Goal: Submit feedback/report problem

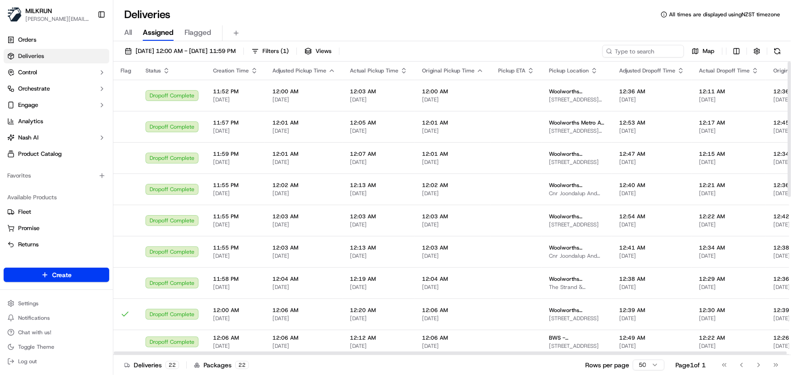
click at [633, 50] on input at bounding box center [643, 51] width 82 height 13
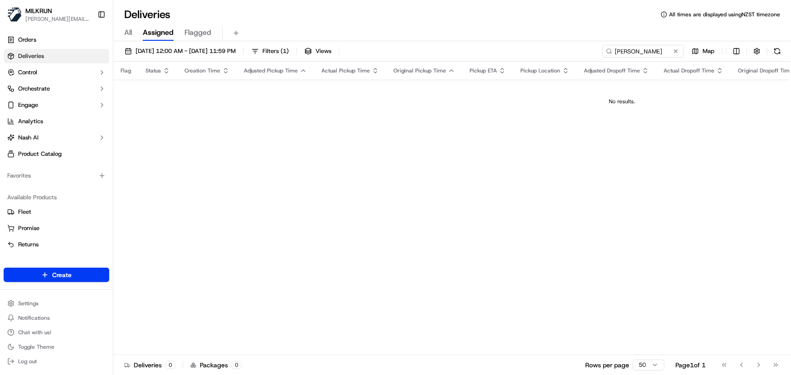
type input "[PERSON_NAME]"
click at [221, 52] on span "[DATE] 12:00 AM - [DATE] 11:59 PM" at bounding box center [186, 51] width 100 height 8
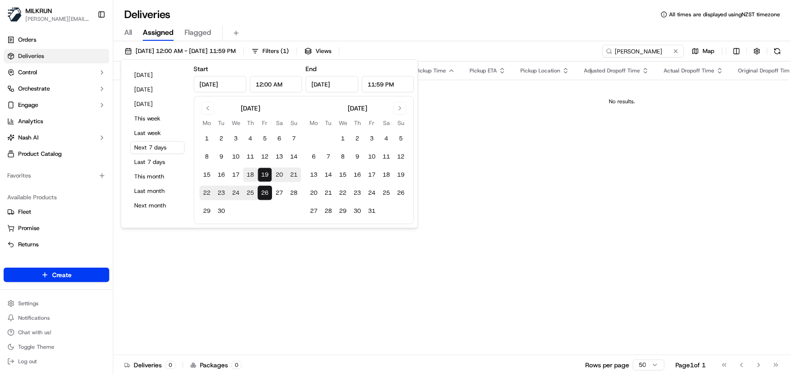
click at [249, 177] on button "18" at bounding box center [250, 175] width 15 height 15
type input "[DATE]"
click at [249, 177] on button "18" at bounding box center [250, 175] width 15 height 15
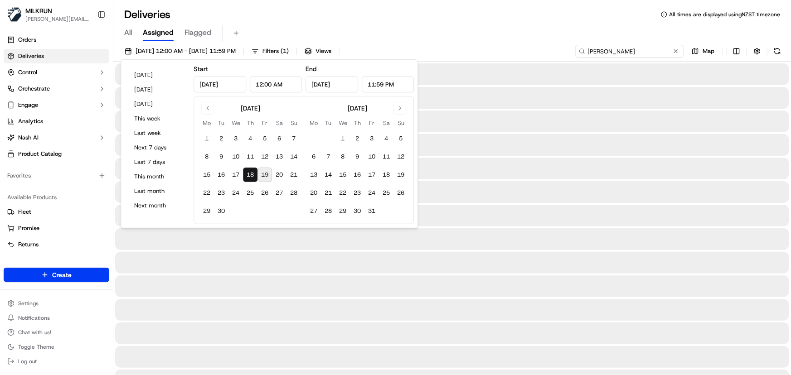
click at [669, 52] on input "[PERSON_NAME]" at bounding box center [629, 51] width 109 height 13
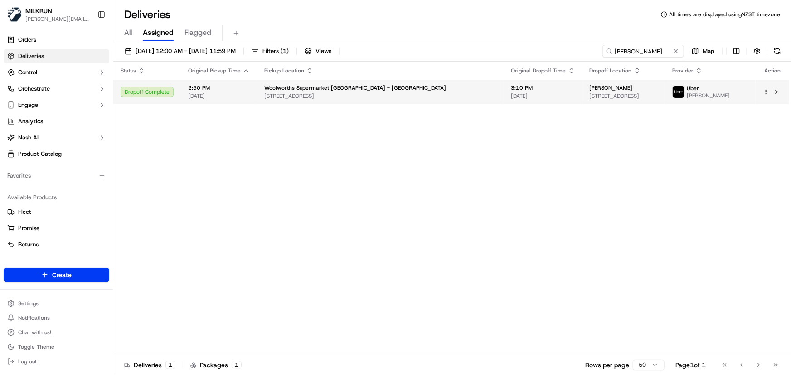
click at [332, 99] on td "Woolworths Supermarket [GEOGRAPHIC_DATA] - [GEOGRAPHIC_DATA] [STREET_ADDRESS]" at bounding box center [380, 92] width 247 height 24
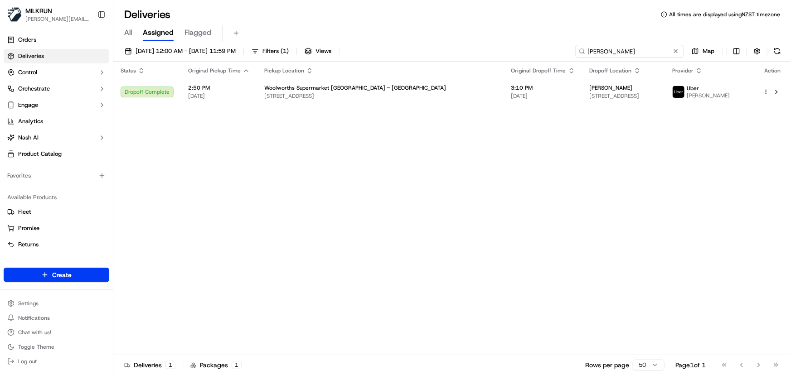
drag, startPoint x: 661, startPoint y: 50, endPoint x: -83, endPoint y: 20, distance: 744.4
click at [0, 20] on html "[PERSON_NAME] [PERSON_NAME][EMAIL_ADDRESS][DOMAIN_NAME] Toggle Sidebar Orders D…" at bounding box center [395, 187] width 791 height 375
paste input "[PERSON_NAME]"
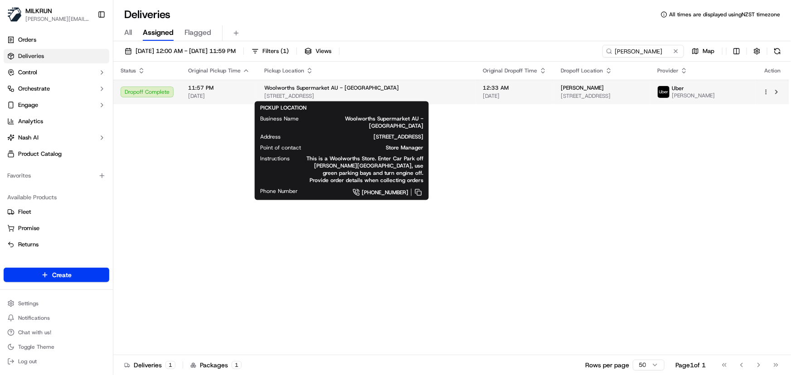
click at [396, 95] on span "[STREET_ADDRESS]" at bounding box center [366, 95] width 204 height 7
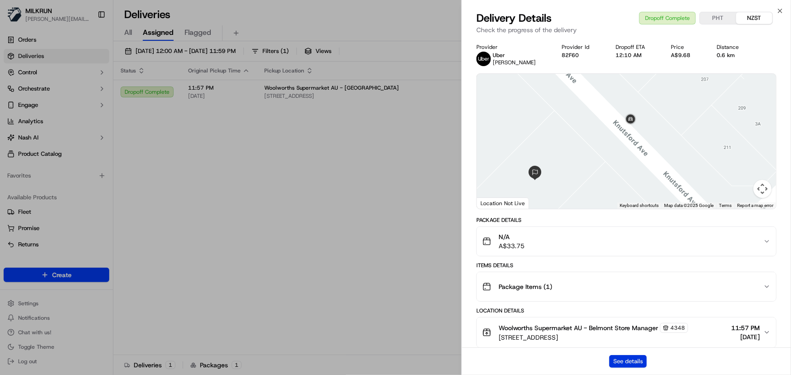
click at [614, 358] on button "See details" at bounding box center [628, 361] width 38 height 13
click at [781, 13] on icon "button" at bounding box center [779, 10] width 7 height 7
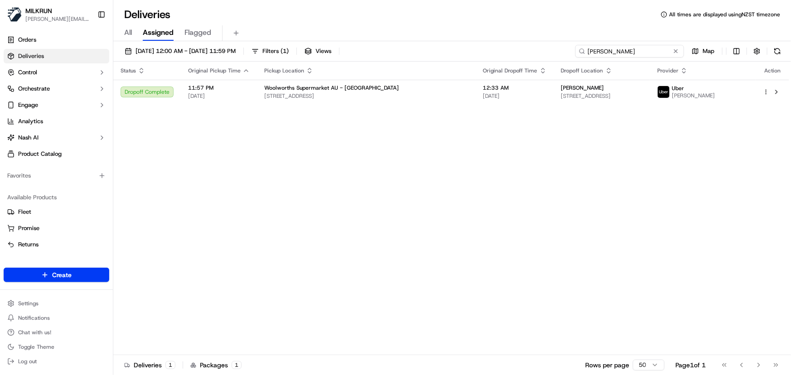
drag, startPoint x: 463, startPoint y: 69, endPoint x: 149, endPoint y: 68, distance: 314.1
click at [160, 73] on div "[DATE] 12:00 AM - [DATE] 11:59 PM Filters ( 1 ) Views [PERSON_NAME] Map Status …" at bounding box center [452, 209] width 678 height 336
paste input "[PERSON_NAME]"
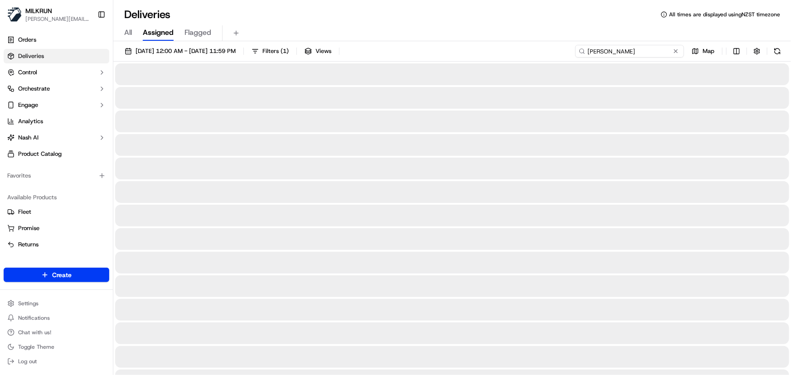
type input "[PERSON_NAME]"
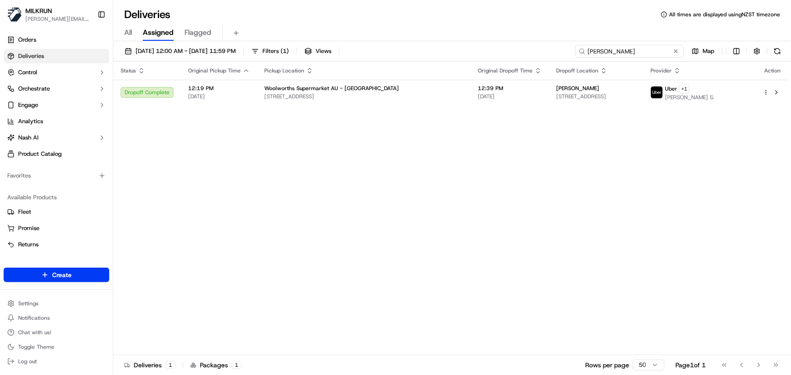
click at [631, 52] on input "[PERSON_NAME]" at bounding box center [629, 51] width 109 height 13
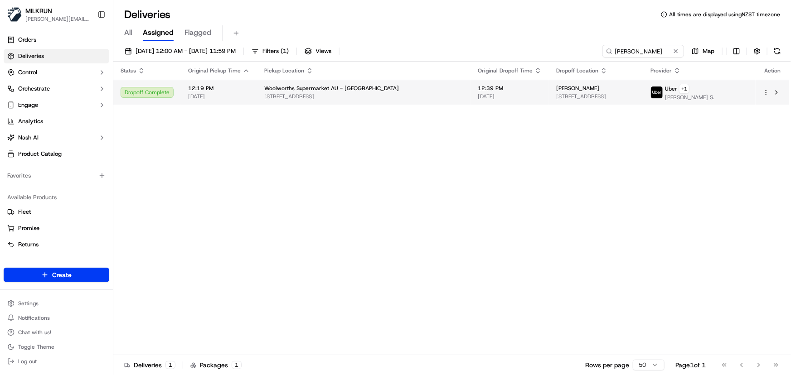
click at [549, 101] on td "[PERSON_NAME] [STREET_ADDRESS]" at bounding box center [596, 92] width 94 height 25
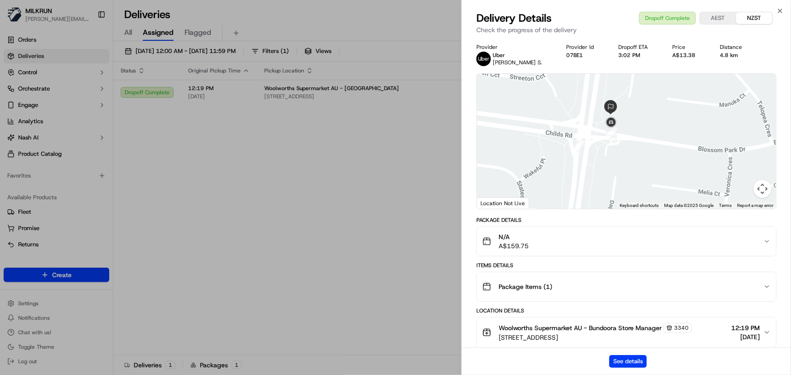
drag, startPoint x: 644, startPoint y: 105, endPoint x: 645, endPoint y: 174, distance: 68.5
click at [645, 174] on div at bounding box center [626, 141] width 299 height 135
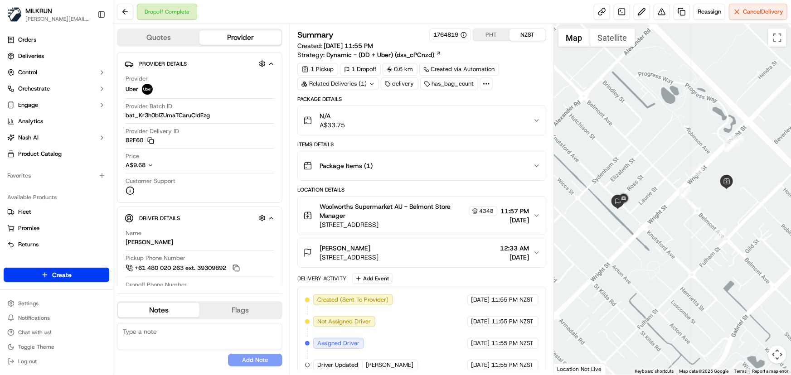
click at [444, 174] on div "Package Items ( 1 )" at bounding box center [418, 166] width 230 height 18
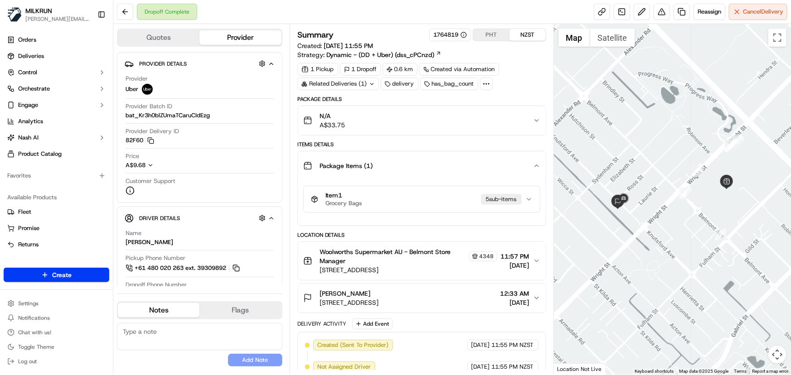
click at [436, 160] on div "Package Items ( 1 )" at bounding box center [418, 166] width 230 height 18
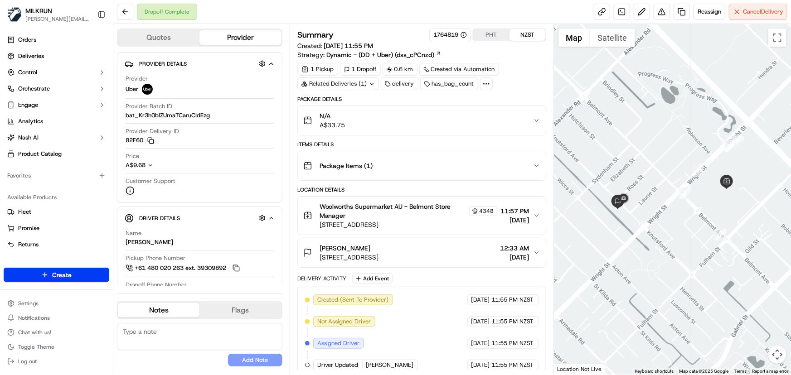
click at [430, 122] on div "N/A A$33.75" at bounding box center [418, 121] width 230 height 18
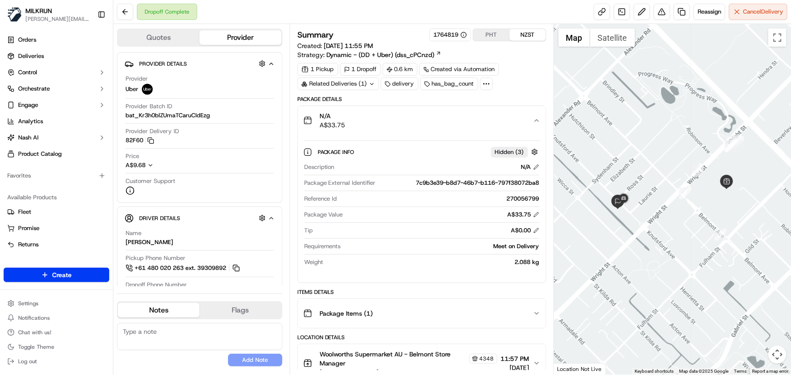
click at [425, 118] on div "N/A A$33.75" at bounding box center [418, 121] width 230 height 18
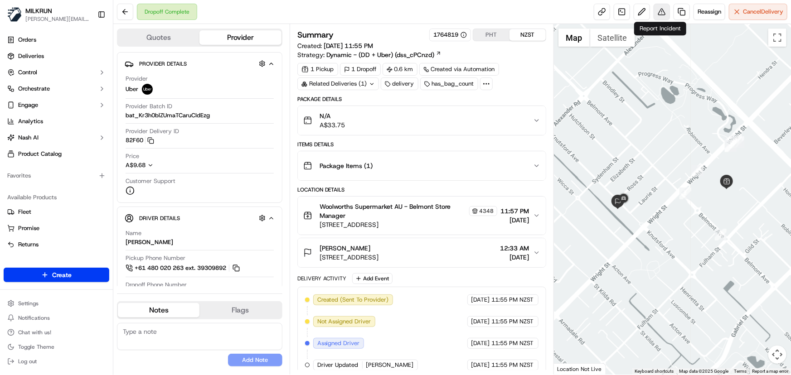
click at [658, 14] on button at bounding box center [662, 12] width 16 height 16
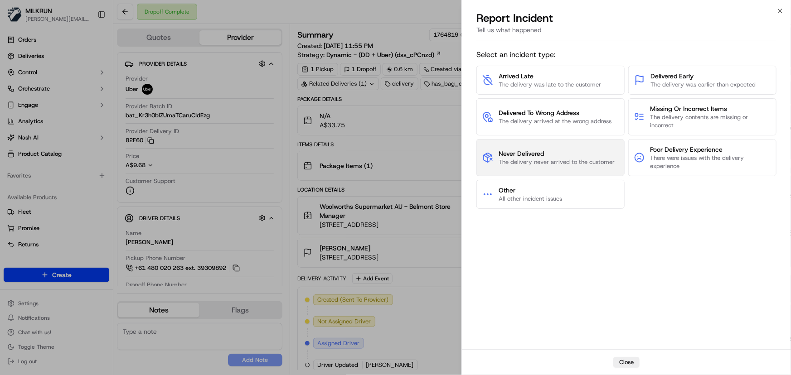
click at [539, 155] on span "Never Delivered" at bounding box center [557, 153] width 116 height 9
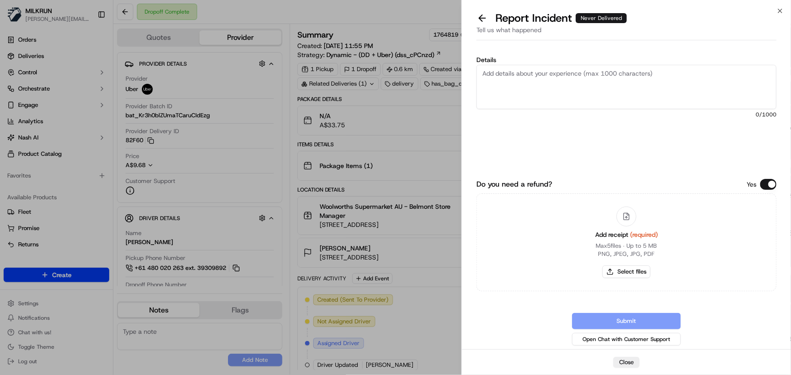
click at [562, 93] on textarea "Details" at bounding box center [626, 87] width 300 height 44
click at [712, 73] on textarea "Customer did not receive order and no POD uploaded - please refund" at bounding box center [626, 87] width 300 height 44
type textarea "Customer did not receive order and no POD uploaded - please refund $38.75"
click at [631, 272] on button "Select files" at bounding box center [626, 272] width 48 height 13
type input "C:\fakepath\Screenshot 2025-09-19 071408.png"
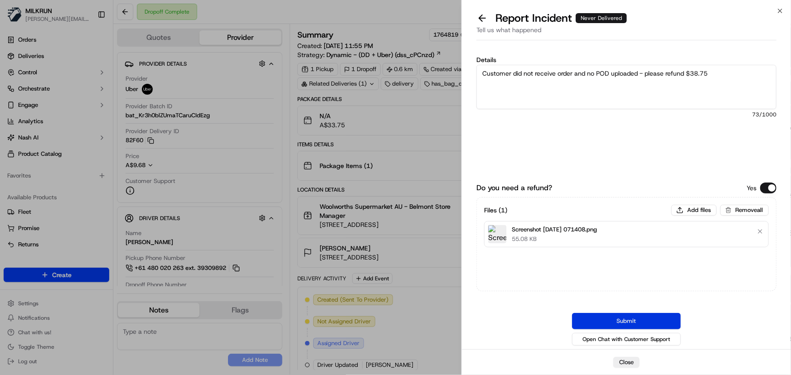
click at [655, 318] on button "Submit" at bounding box center [626, 321] width 109 height 16
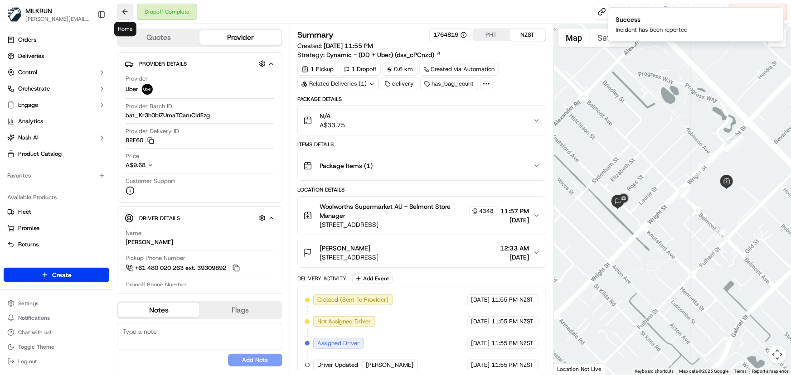
click at [127, 13] on button at bounding box center [125, 12] width 16 height 16
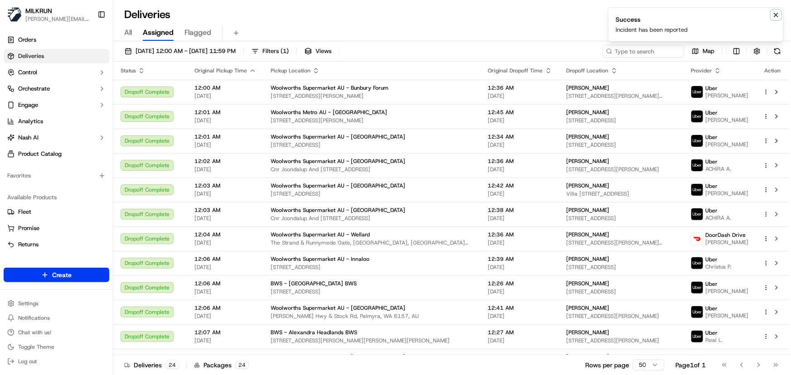
click at [774, 14] on icon "Notifications (F8)" at bounding box center [775, 14] width 7 height 7
